Goal: Task Accomplishment & Management: Manage account settings

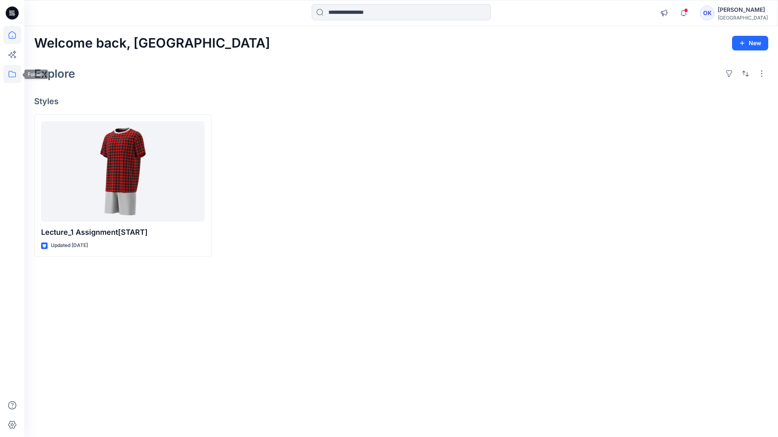
click at [13, 72] on icon at bounding box center [12, 74] width 18 height 18
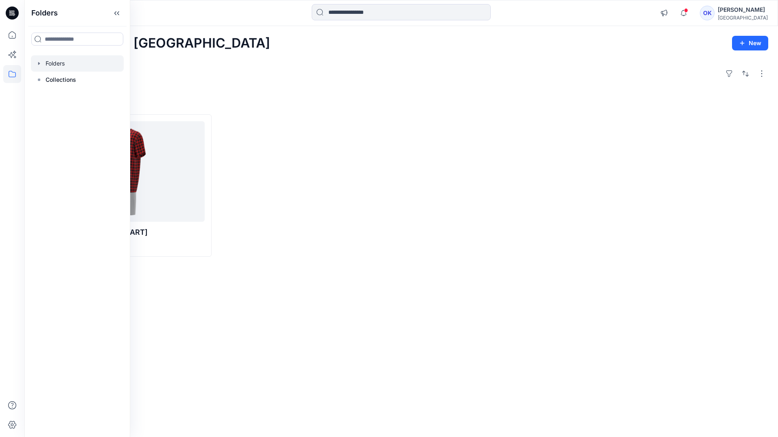
click at [51, 68] on div at bounding box center [77, 63] width 93 height 16
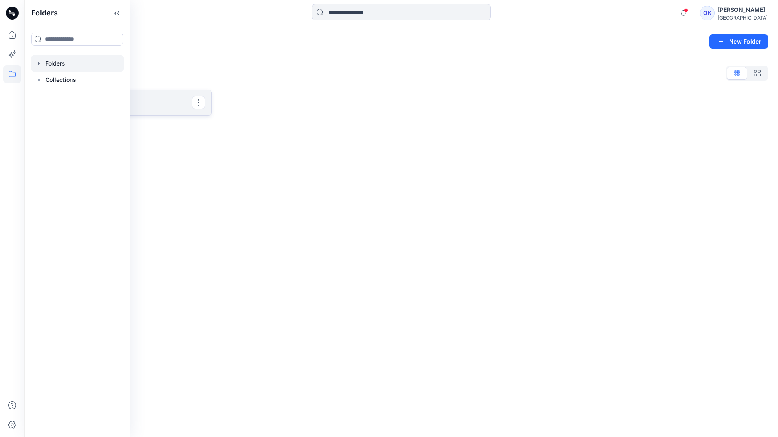
click at [164, 109] on link "Practice" at bounding box center [122, 103] width 177 height 26
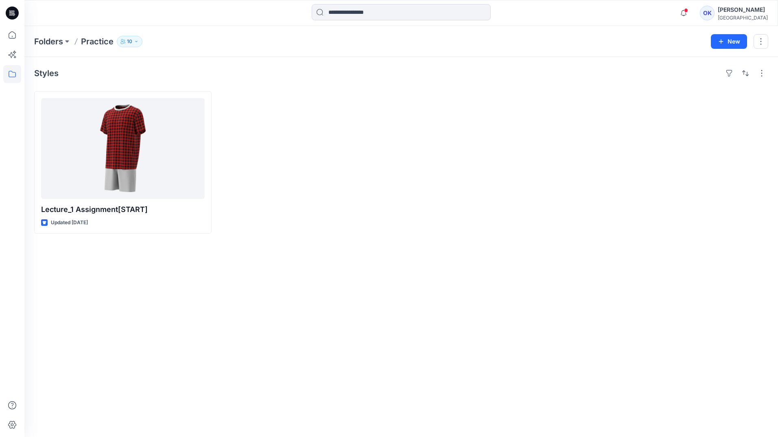
click at [751, 13] on div "[PERSON_NAME]" at bounding box center [743, 10] width 50 height 10
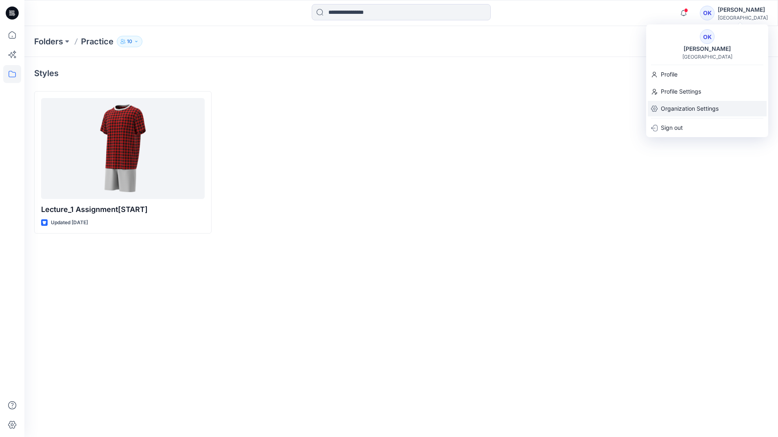
click at [685, 108] on p "Organization Settings" at bounding box center [690, 108] width 58 height 15
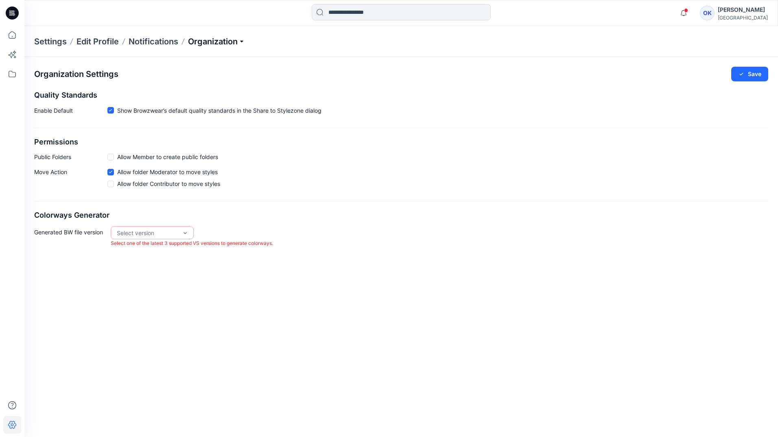
click at [210, 37] on p "Organization" at bounding box center [216, 41] width 57 height 11
click at [191, 141] on link "User Roles" at bounding box center [217, 142] width 119 height 16
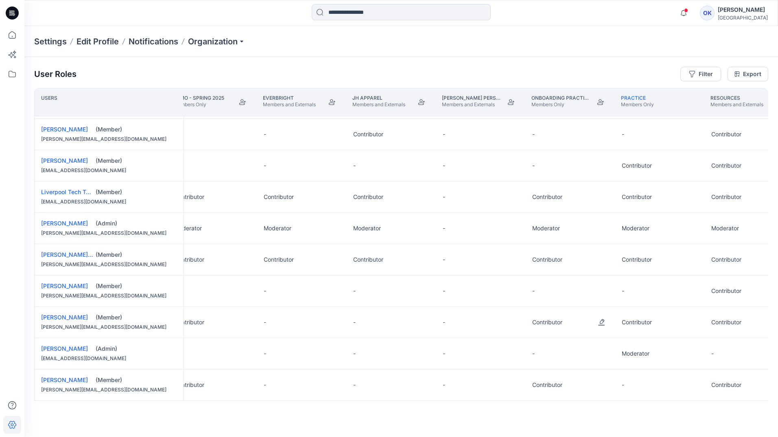
scroll to position [224, 285]
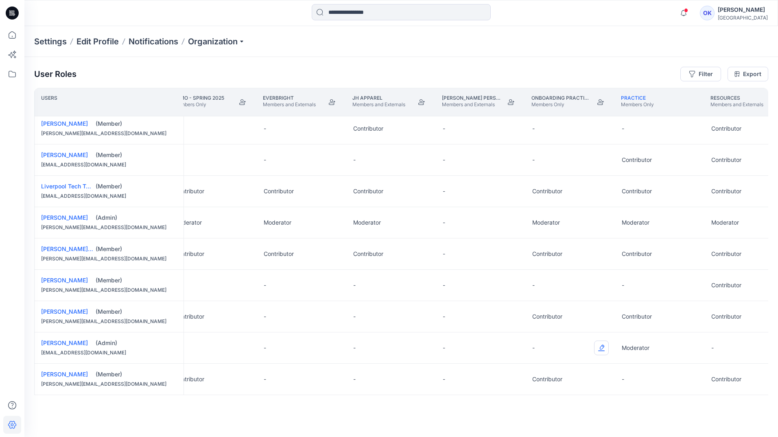
click at [600, 346] on button "Edit Role" at bounding box center [601, 348] width 15 height 15
click at [546, 388] on button "Contributor" at bounding box center [563, 395] width 88 height 15
click at [13, 74] on icon at bounding box center [12, 74] width 18 height 18
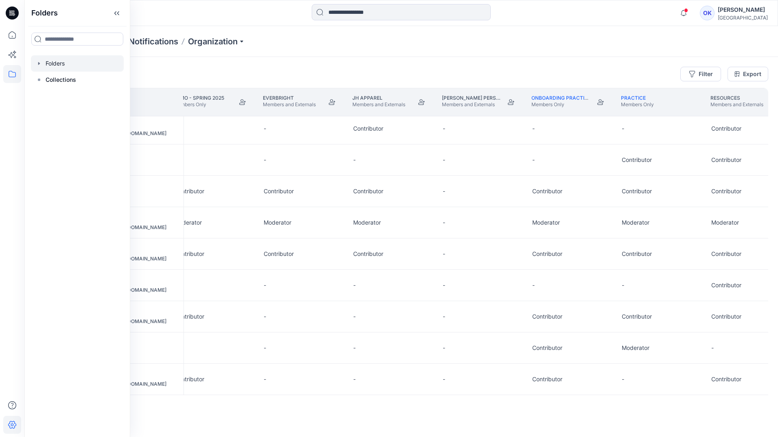
click at [56, 65] on div at bounding box center [77, 63] width 93 height 16
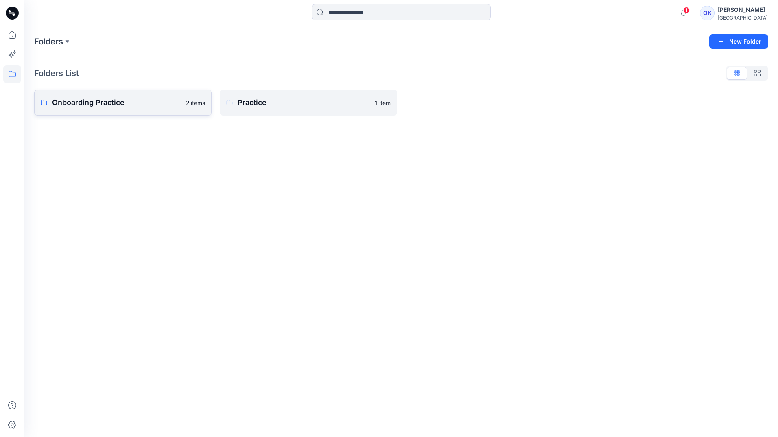
click at [143, 104] on p "Onboarding Practice" at bounding box center [116, 102] width 129 height 11
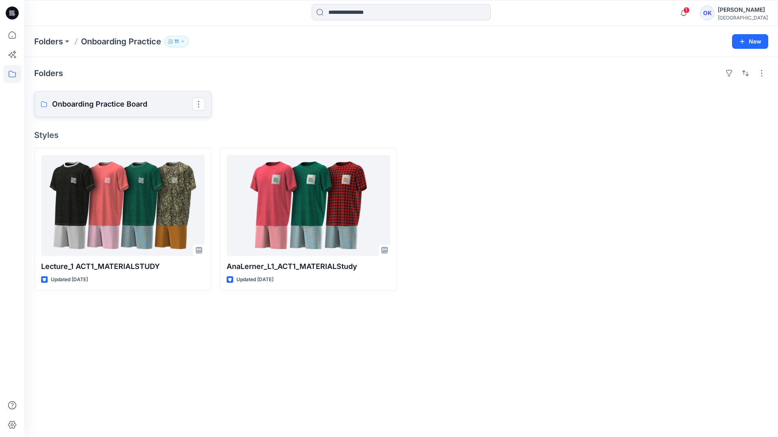
click at [141, 104] on p "Onboarding Practice Board" at bounding box center [122, 104] width 140 height 11
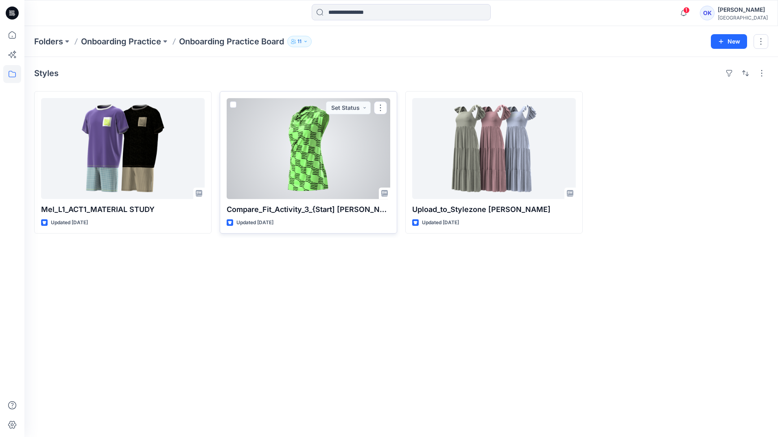
click at [284, 164] on div at bounding box center [309, 148] width 164 height 101
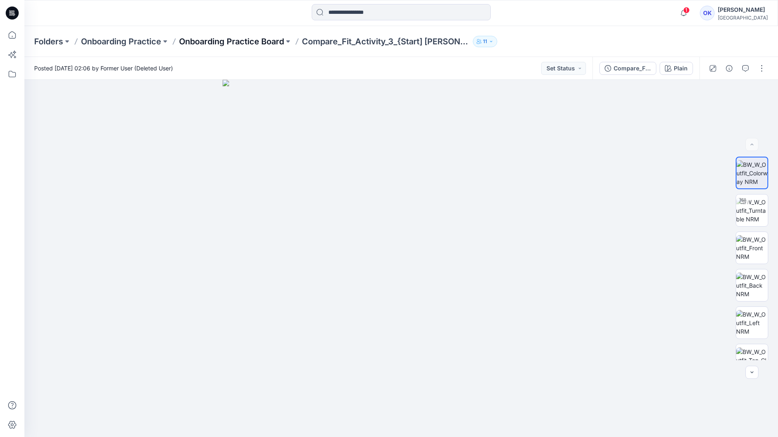
click at [243, 42] on p "Onboarding Practice Board" at bounding box center [231, 41] width 105 height 11
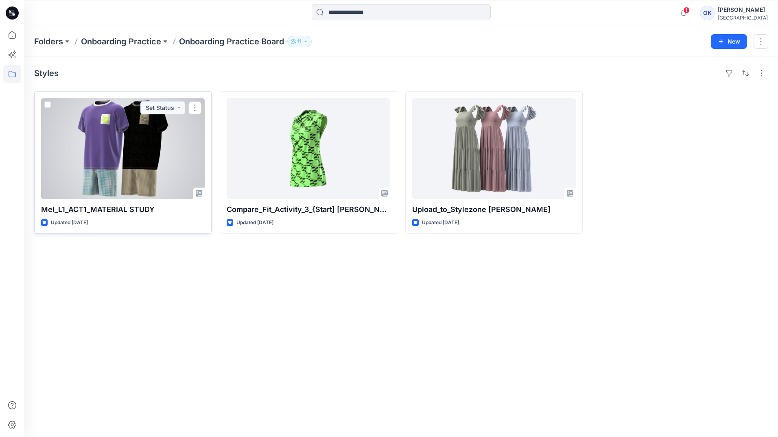
click at [129, 154] on div at bounding box center [123, 148] width 164 height 101
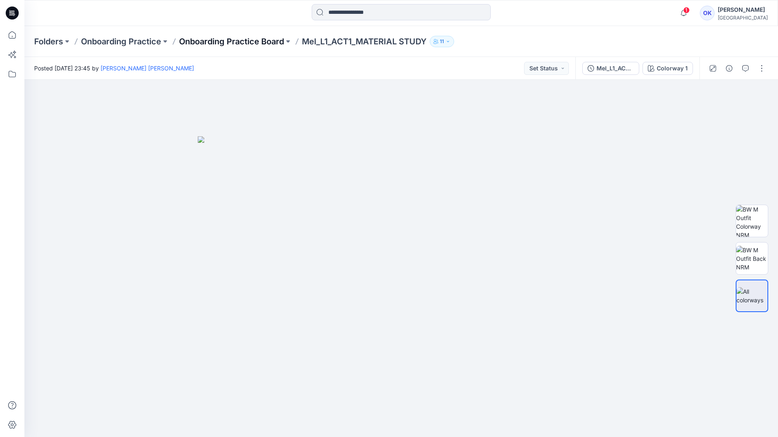
click at [260, 41] on p "Onboarding Practice Board" at bounding box center [231, 41] width 105 height 11
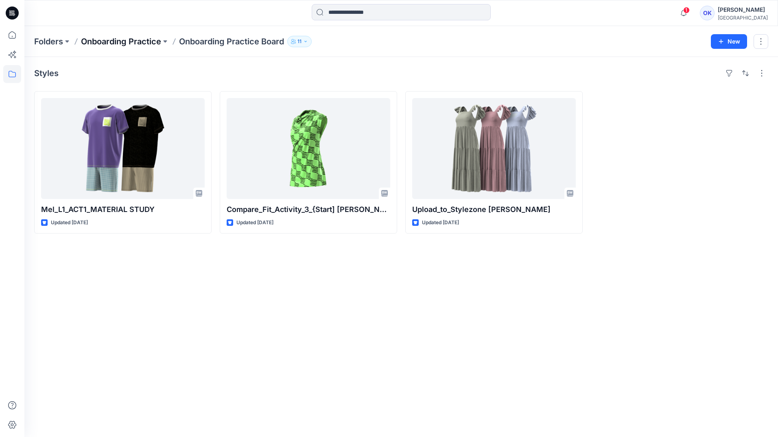
click at [142, 40] on p "Onboarding Practice" at bounding box center [121, 41] width 80 height 11
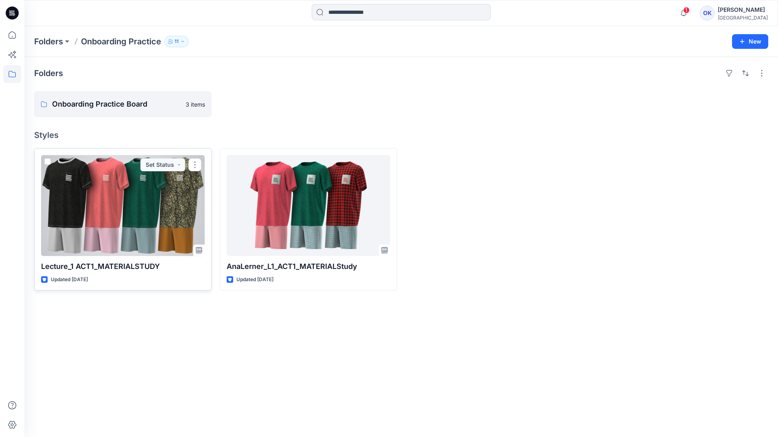
click at [105, 227] on div at bounding box center [123, 205] width 164 height 101
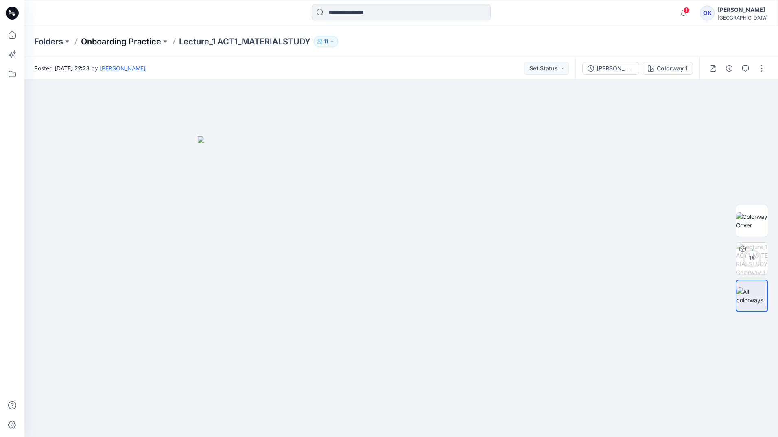
click at [161, 42] on p "Onboarding Practice" at bounding box center [121, 41] width 80 height 11
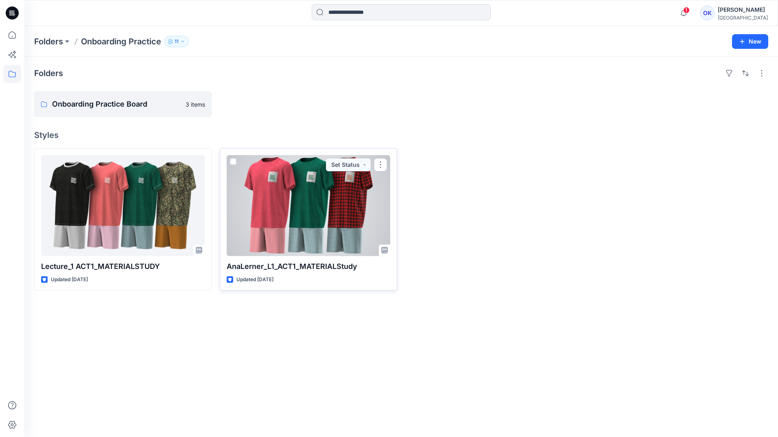
click at [301, 212] on div at bounding box center [309, 205] width 164 height 101
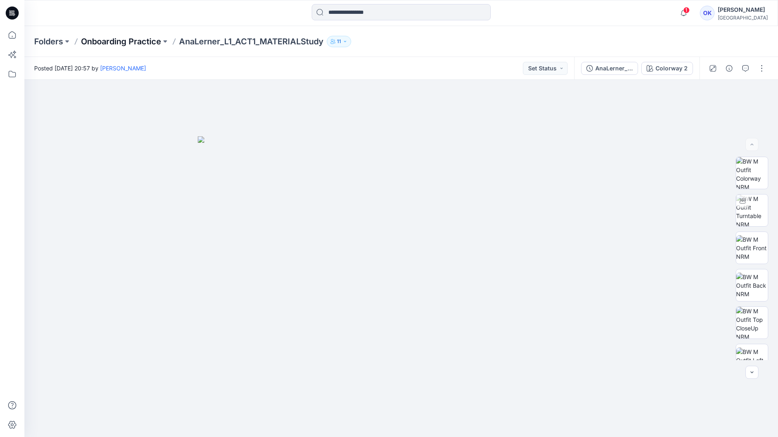
click at [107, 42] on p "Onboarding Practice" at bounding box center [121, 41] width 80 height 11
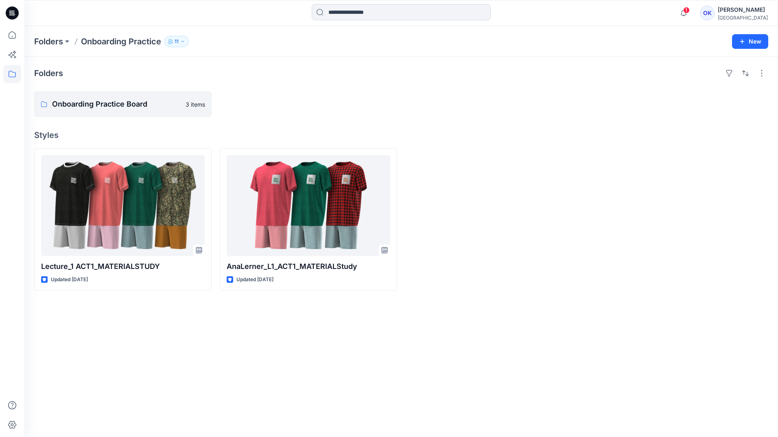
click at [746, 11] on div "[PERSON_NAME]" at bounding box center [743, 10] width 50 height 10
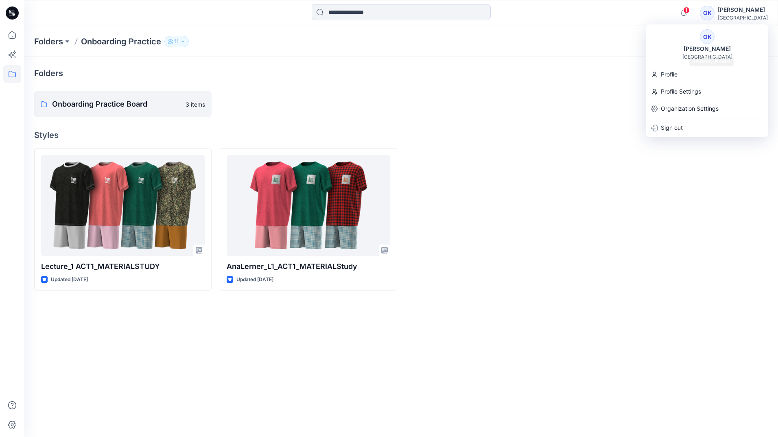
click at [717, 52] on div "[PERSON_NAME]" at bounding box center [707, 49] width 57 height 10
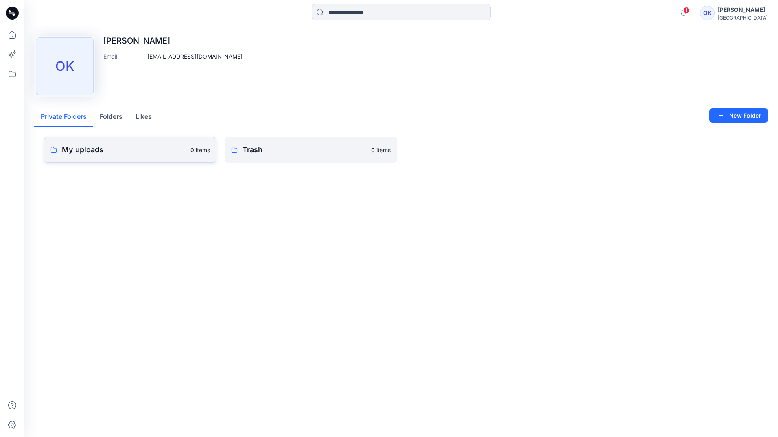
click at [104, 149] on p "My uploads" at bounding box center [124, 149] width 124 height 11
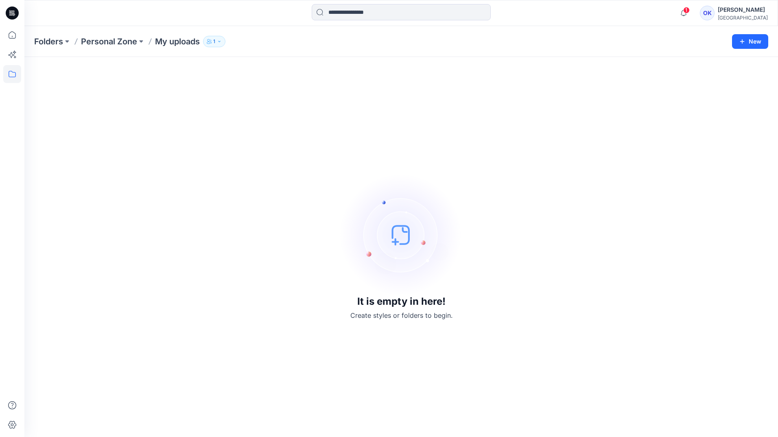
click at [739, 10] on div "[PERSON_NAME]" at bounding box center [743, 10] width 50 height 10
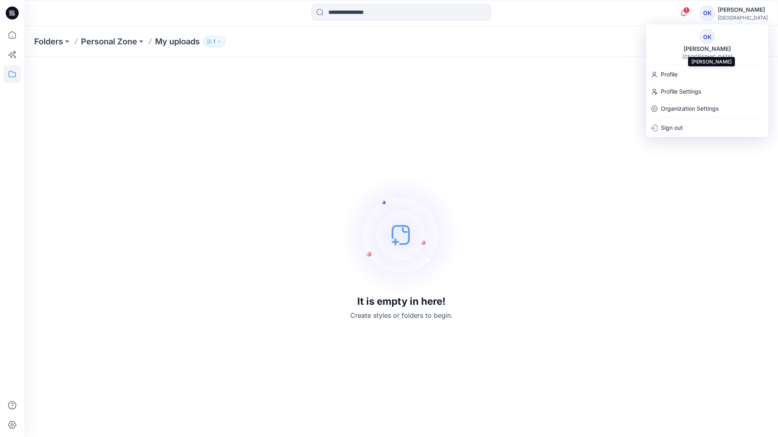
click at [707, 48] on div "[PERSON_NAME]" at bounding box center [707, 49] width 57 height 10
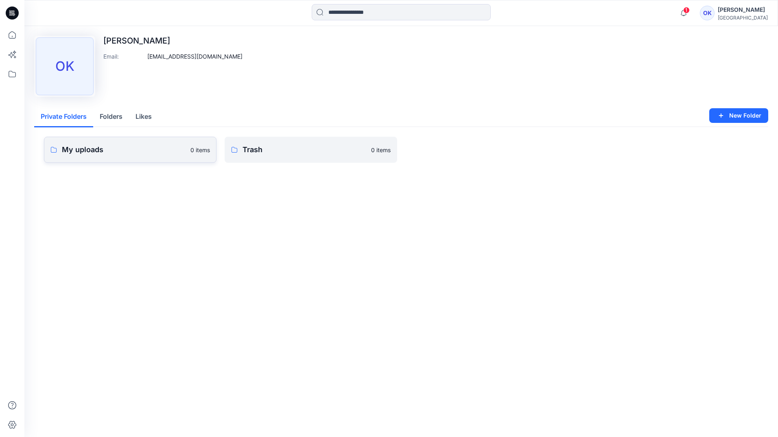
click at [149, 155] on p "My uploads" at bounding box center [124, 149] width 124 height 11
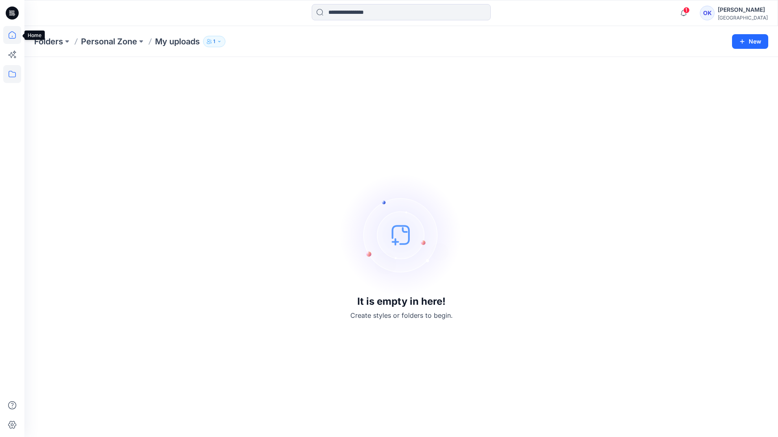
click at [16, 33] on icon at bounding box center [12, 35] width 18 height 18
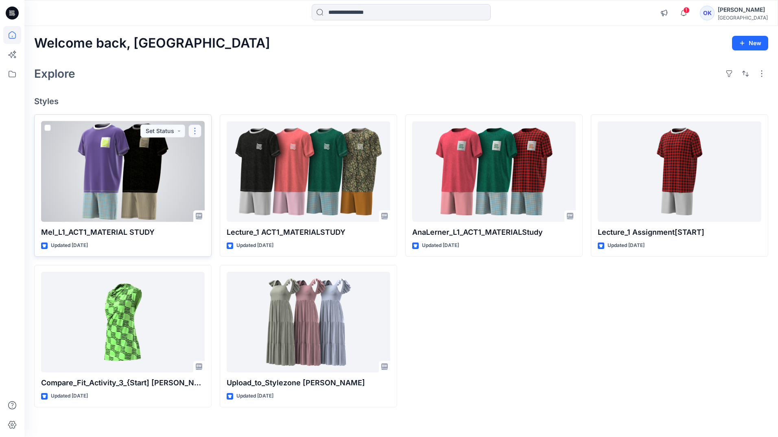
click at [198, 132] on button "button" at bounding box center [194, 131] width 13 height 13
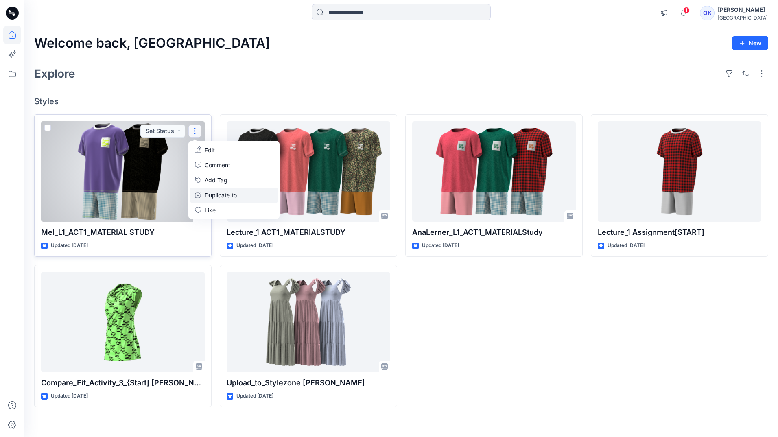
click at [210, 195] on p "Duplicate to..." at bounding box center [223, 195] width 37 height 9
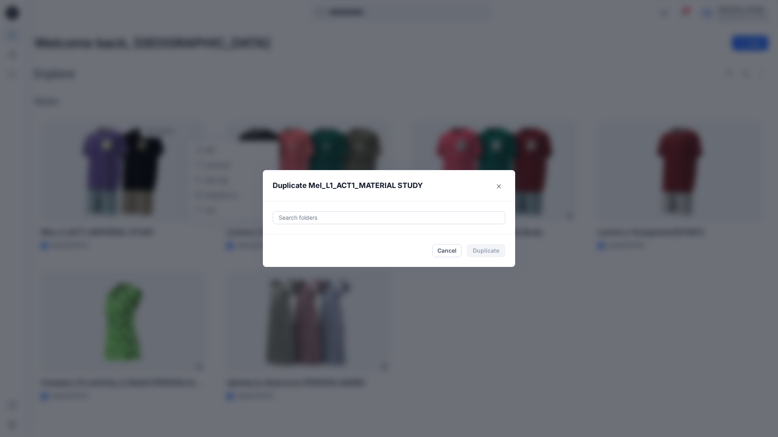
click at [302, 217] on div at bounding box center [389, 218] width 222 height 10
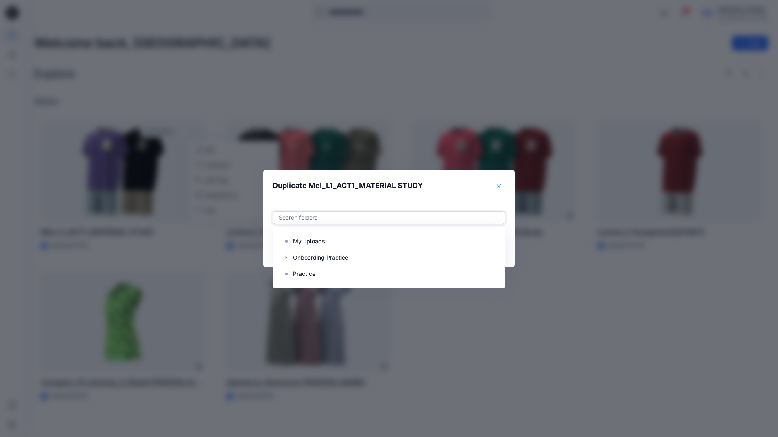
click at [498, 185] on icon "Close" at bounding box center [499, 186] width 4 height 4
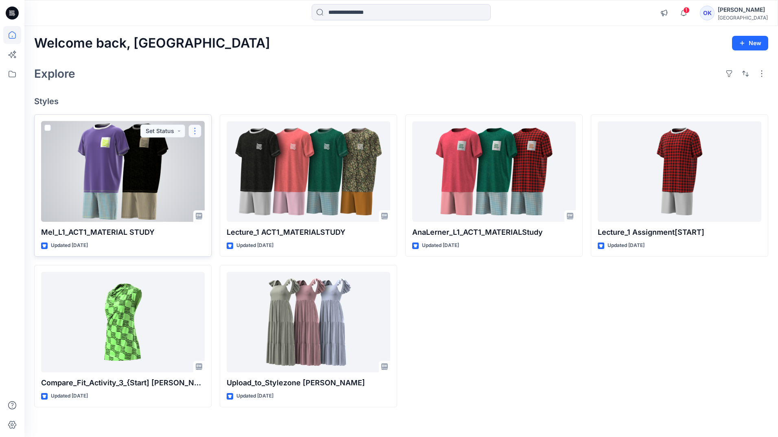
click at [200, 133] on button "button" at bounding box center [194, 131] width 13 height 13
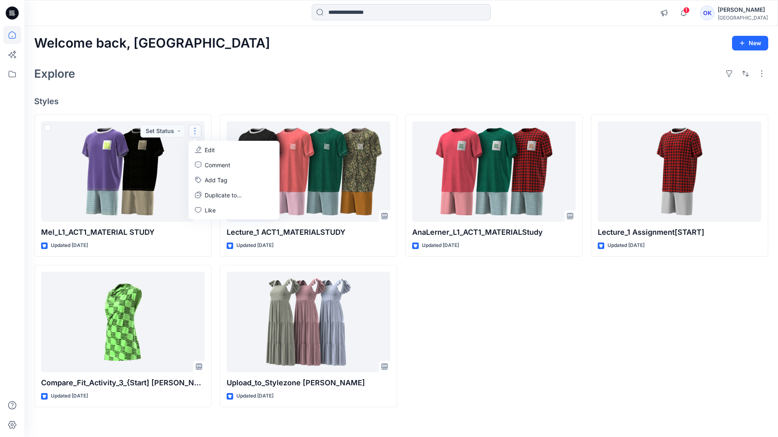
click at [239, 83] on div "Welcome back, Ovunc New Explore Styles Mel_L1_ACT1_MATERIAL STUDY Updated [DATE…" at bounding box center [401, 231] width 754 height 411
